Goal: Task Accomplishment & Management: Use online tool/utility

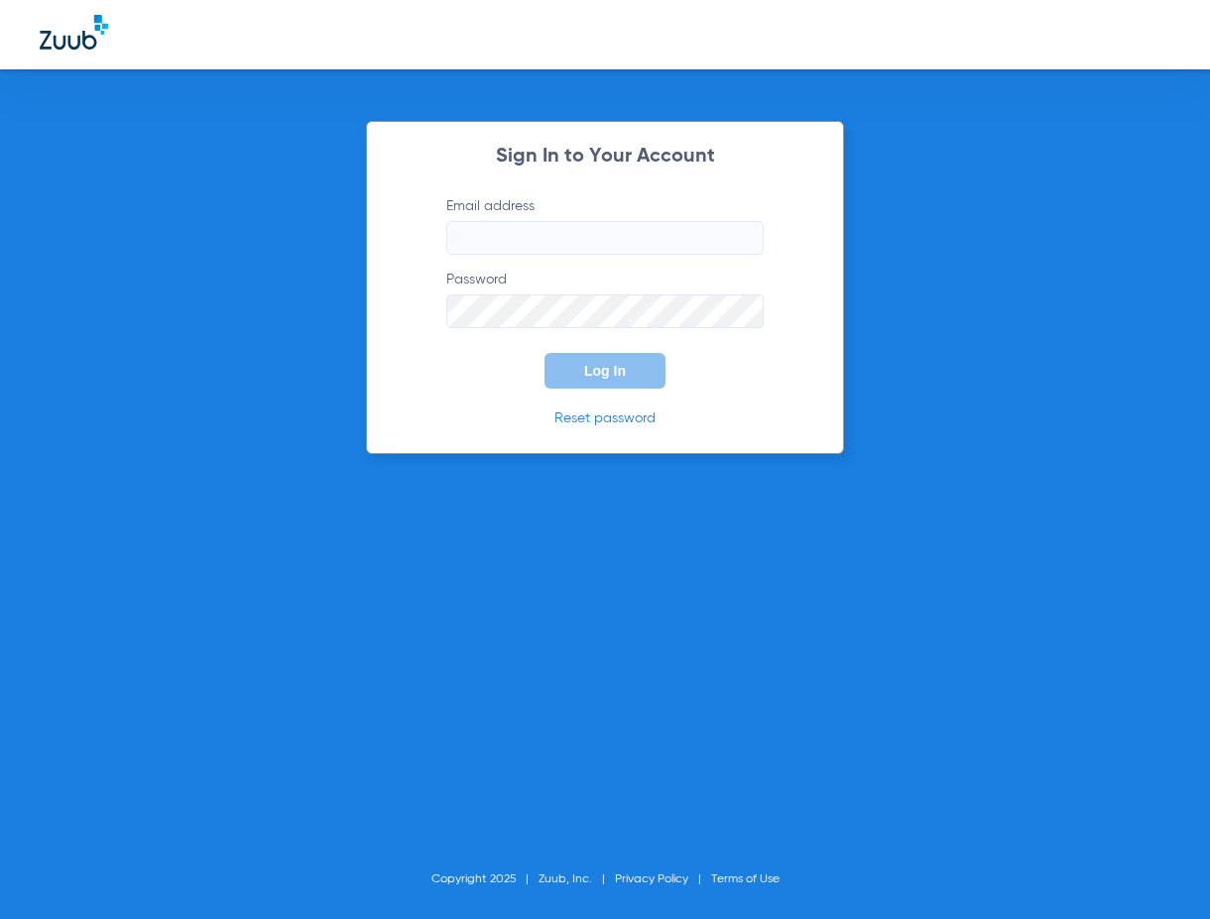
type input "[EMAIL_ADDRESS][DOMAIN_NAME]"
click at [615, 369] on span "Log In" at bounding box center [605, 371] width 42 height 16
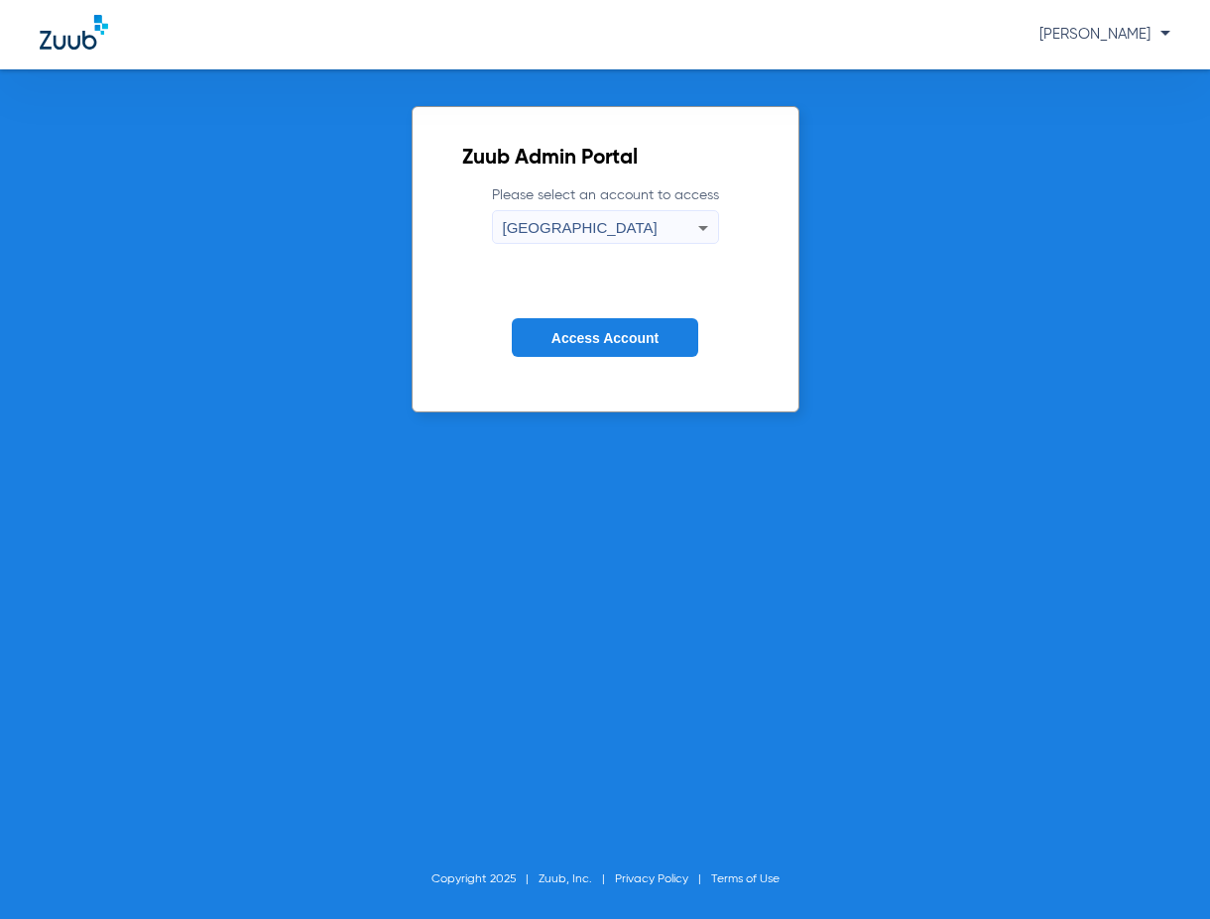
click at [640, 348] on button "Access Account" at bounding box center [605, 337] width 186 height 39
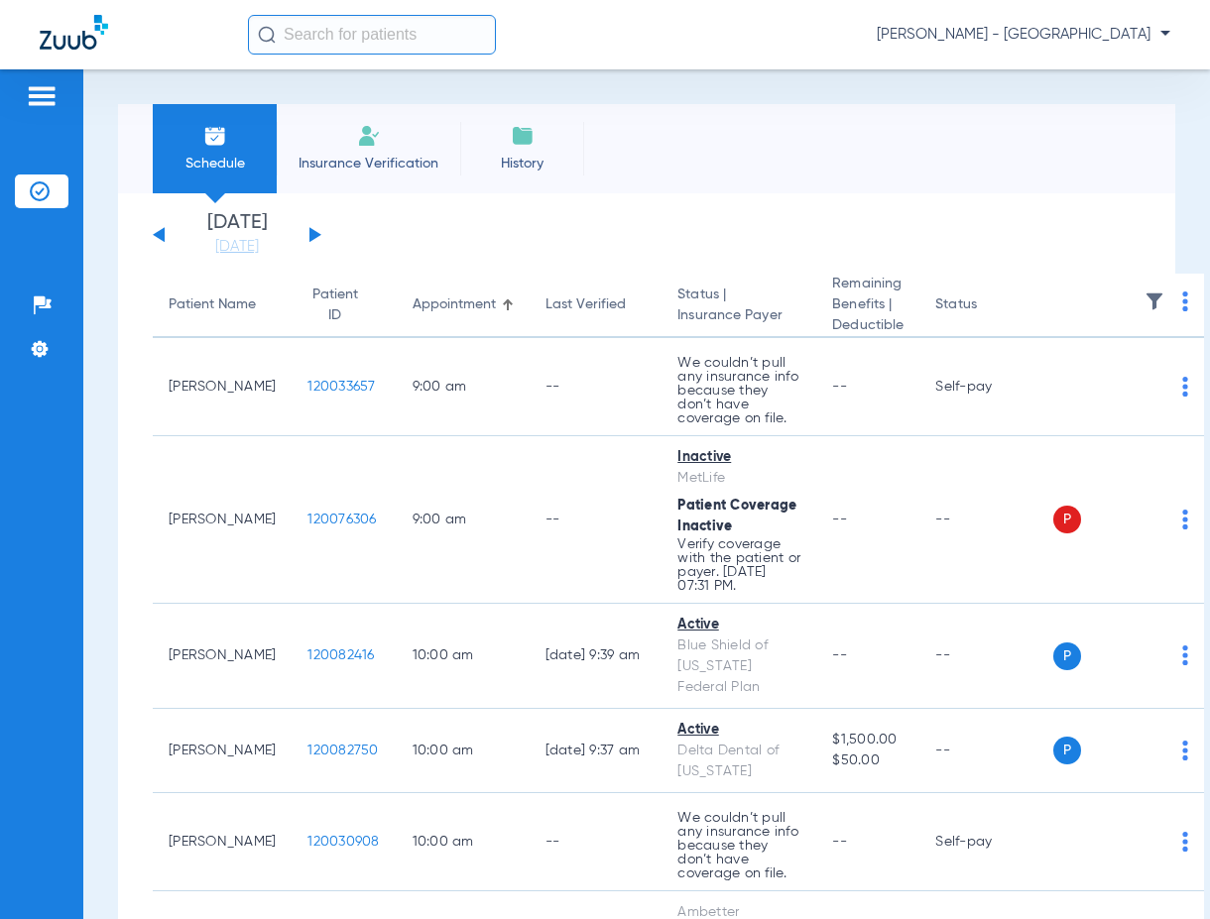
click at [331, 44] on input "text" at bounding box center [372, 35] width 248 height 40
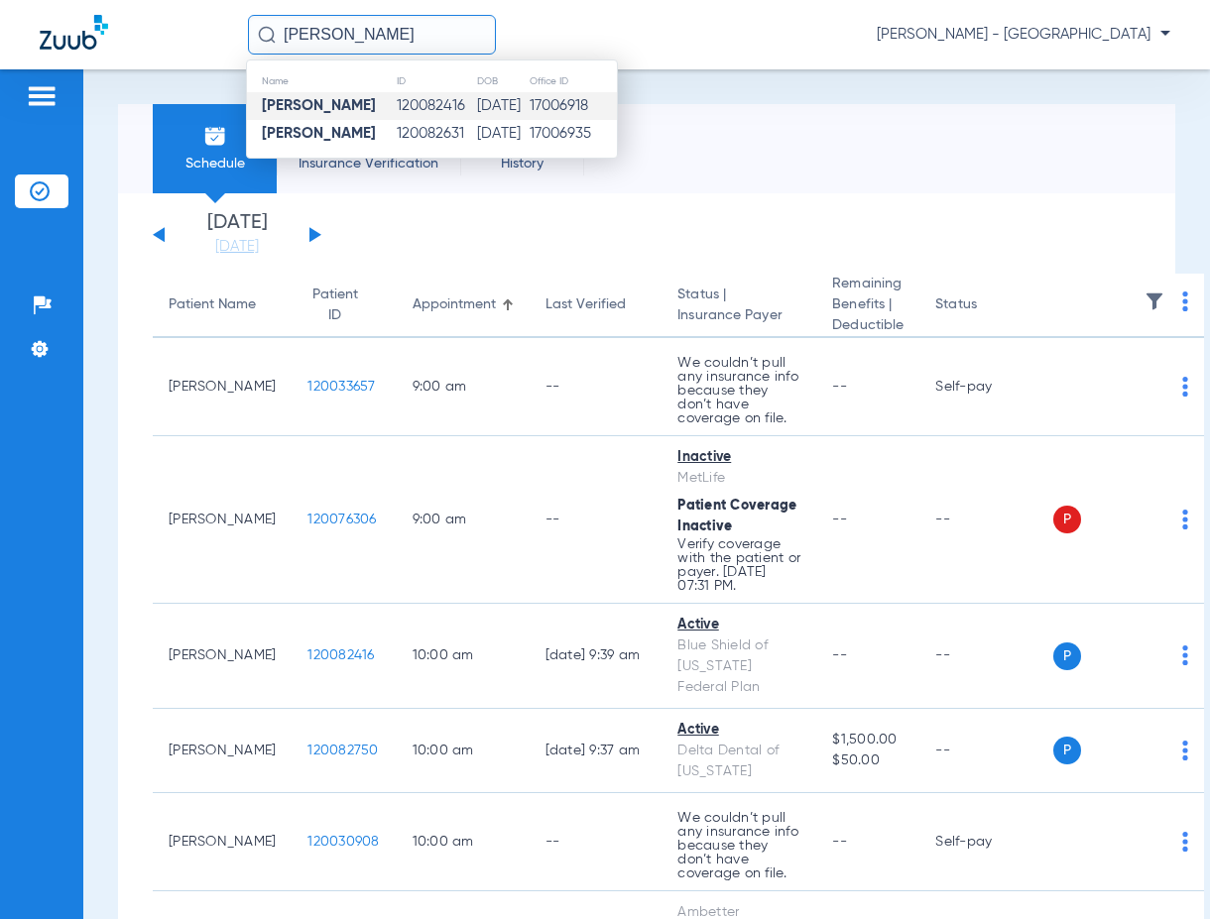
type input "[PERSON_NAME]"
click at [396, 110] on td "120082416" at bounding box center [436, 106] width 80 height 28
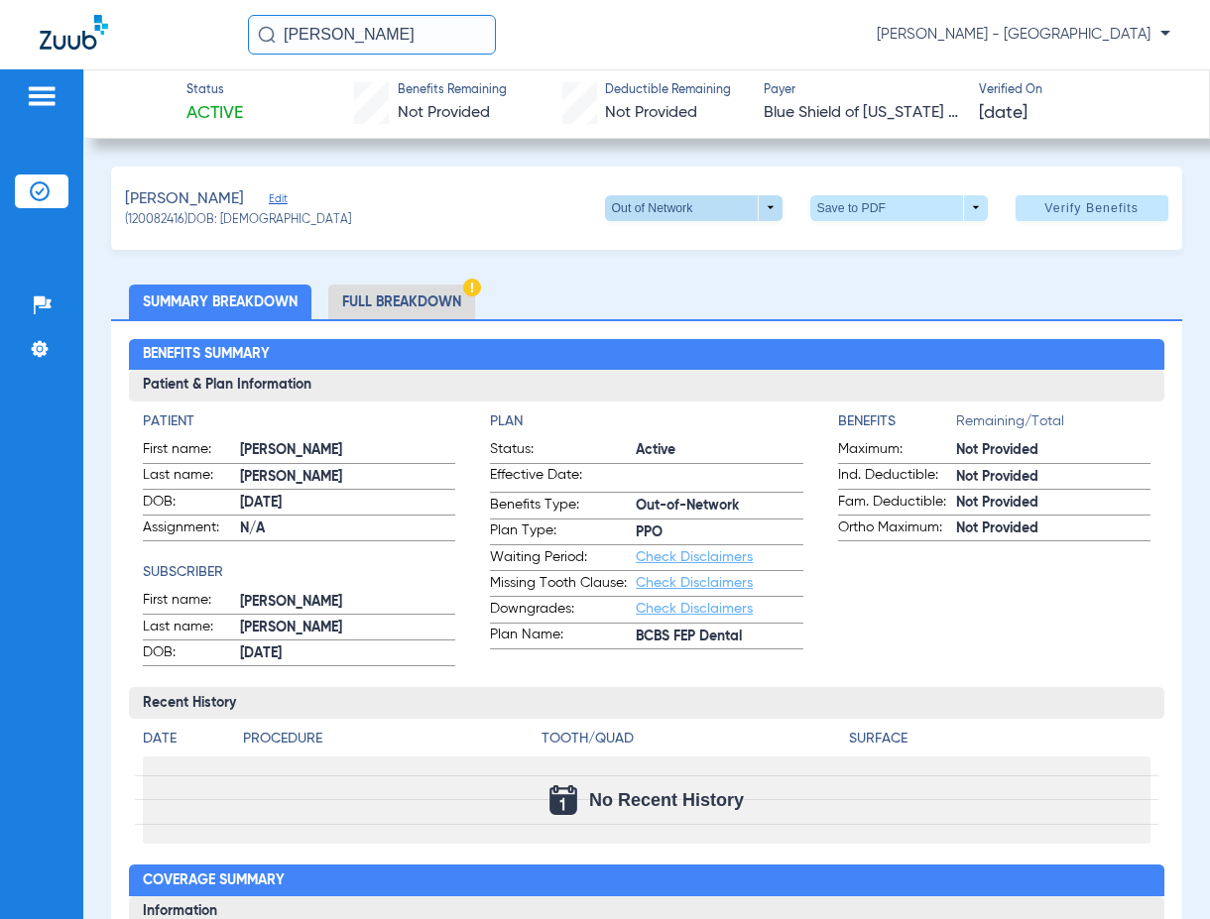
click at [750, 211] on span at bounding box center [693, 208] width 177 height 26
click at [674, 278] on button "In Network" at bounding box center [653, 287] width 124 height 40
click at [1044, 209] on span "Verify Benefits" at bounding box center [1091, 208] width 94 height 16
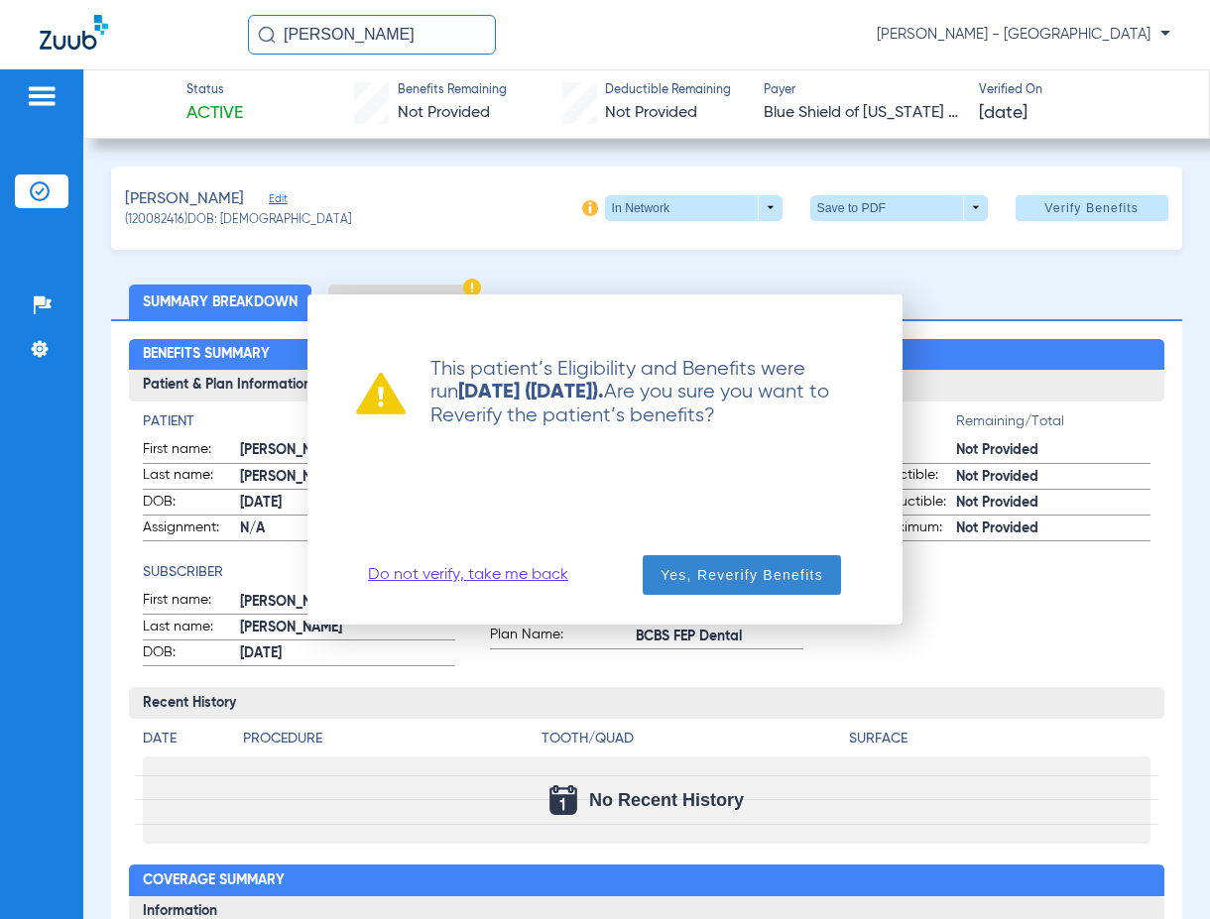
click at [737, 576] on span "Yes, Reverify Benefits" at bounding box center [741, 575] width 163 height 20
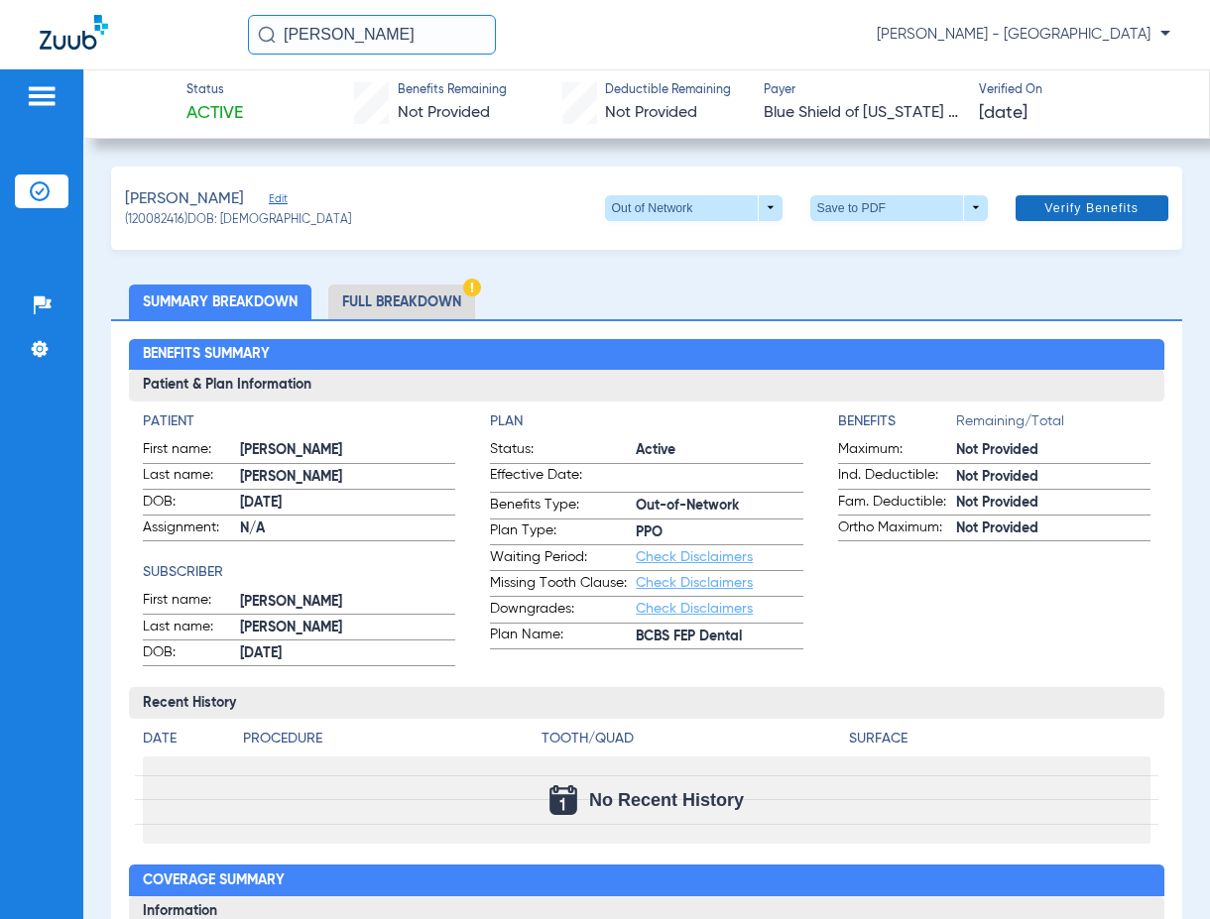
click at [1063, 198] on span at bounding box center [1091, 208] width 153 height 48
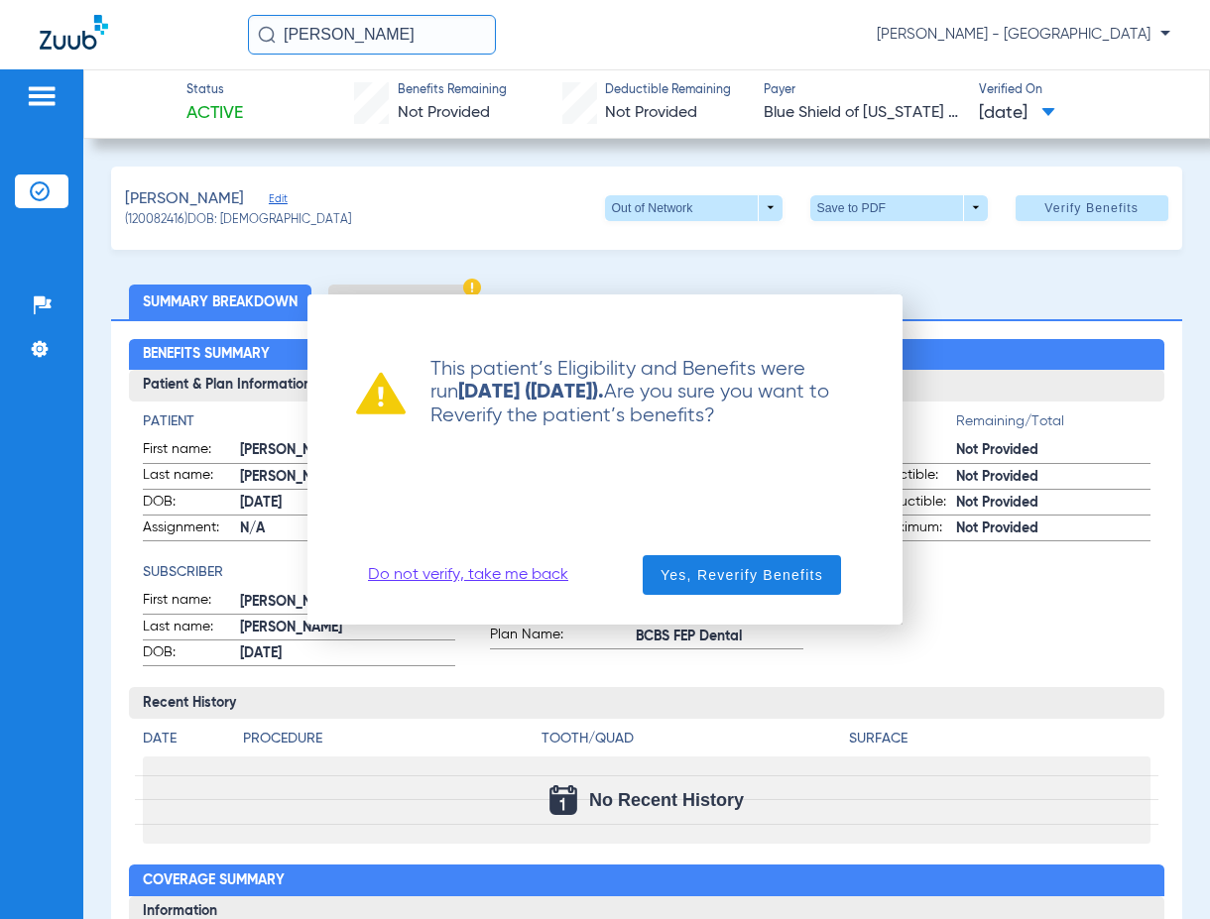
click at [520, 583] on link "Do not verify, take me back" at bounding box center [468, 575] width 200 height 20
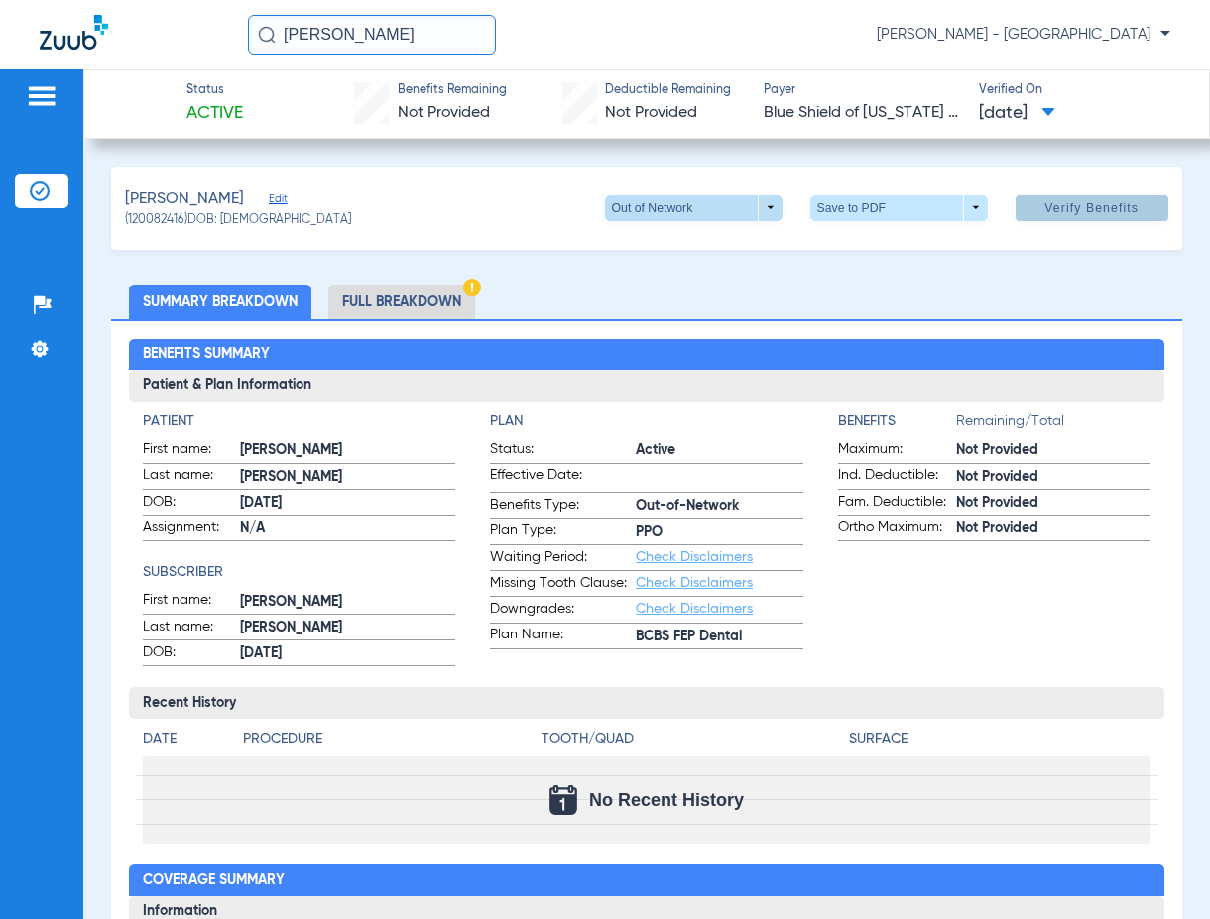
click at [694, 204] on span at bounding box center [693, 208] width 48 height 48
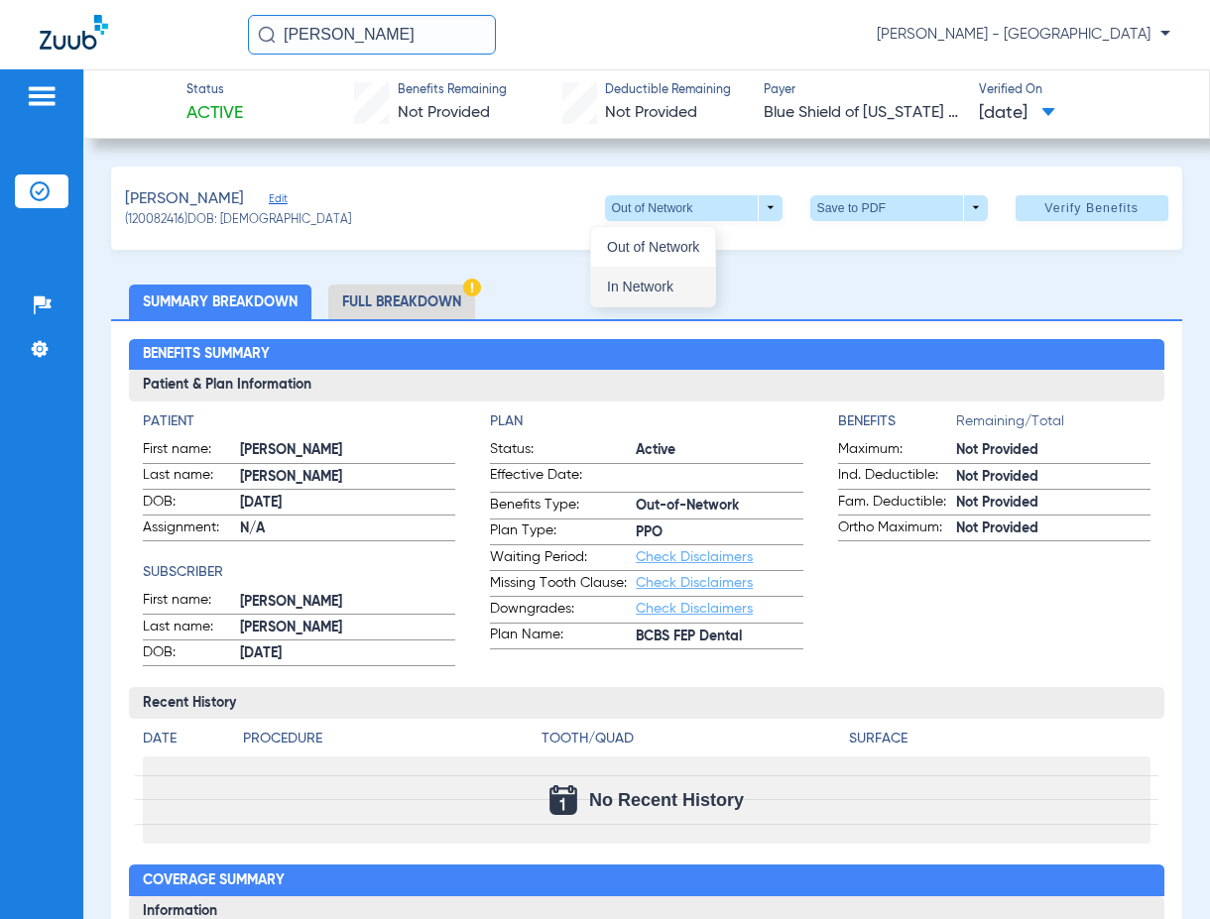
click at [650, 290] on span "In Network" at bounding box center [653, 287] width 92 height 14
click at [884, 198] on span at bounding box center [898, 208] width 48 height 48
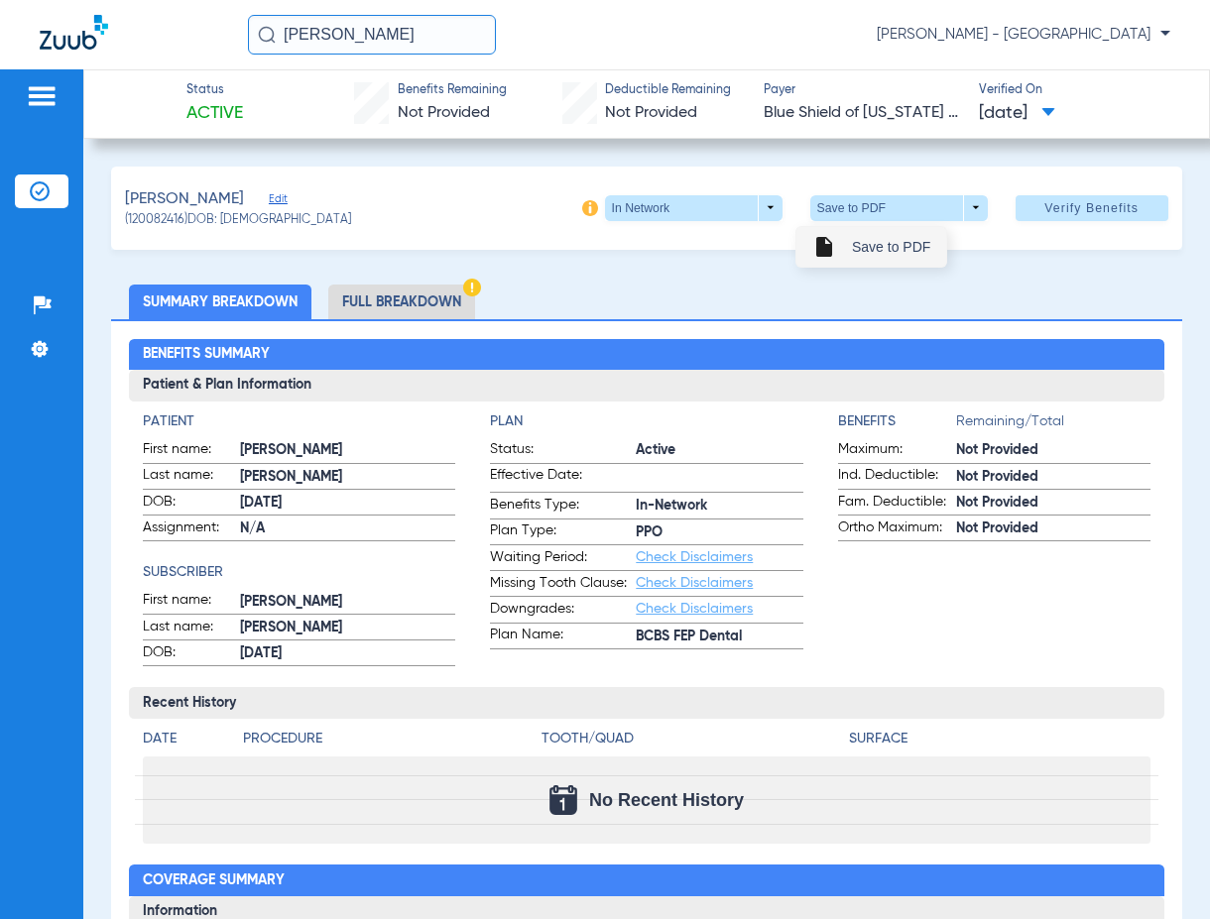
click at [854, 254] on span "Save to PDF" at bounding box center [891, 247] width 78 height 14
